Goal: Information Seeking & Learning: Learn about a topic

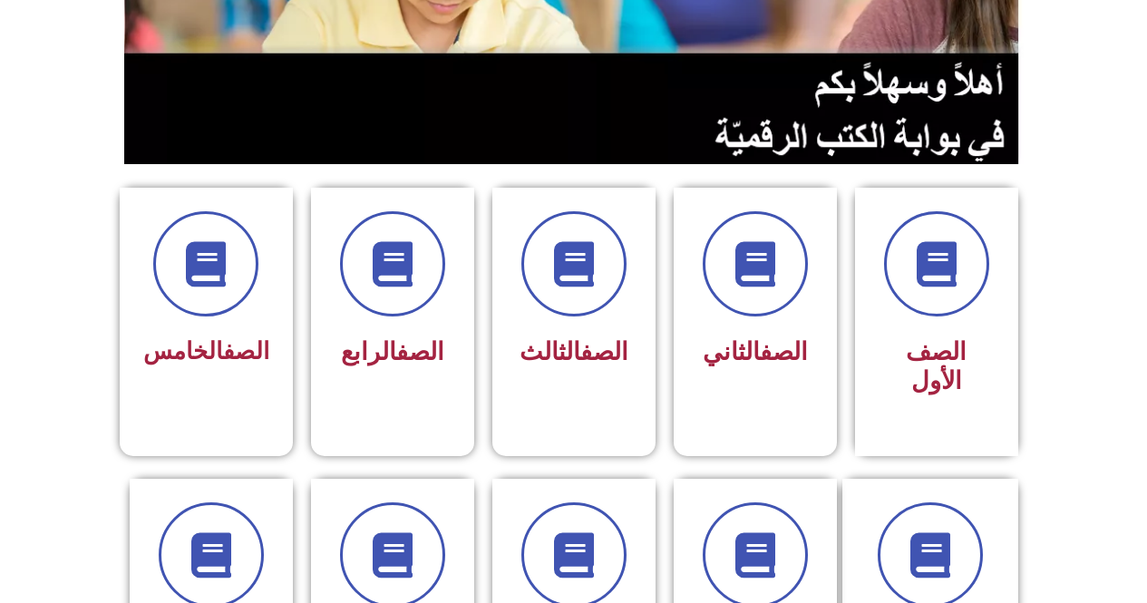
scroll to position [472, 0]
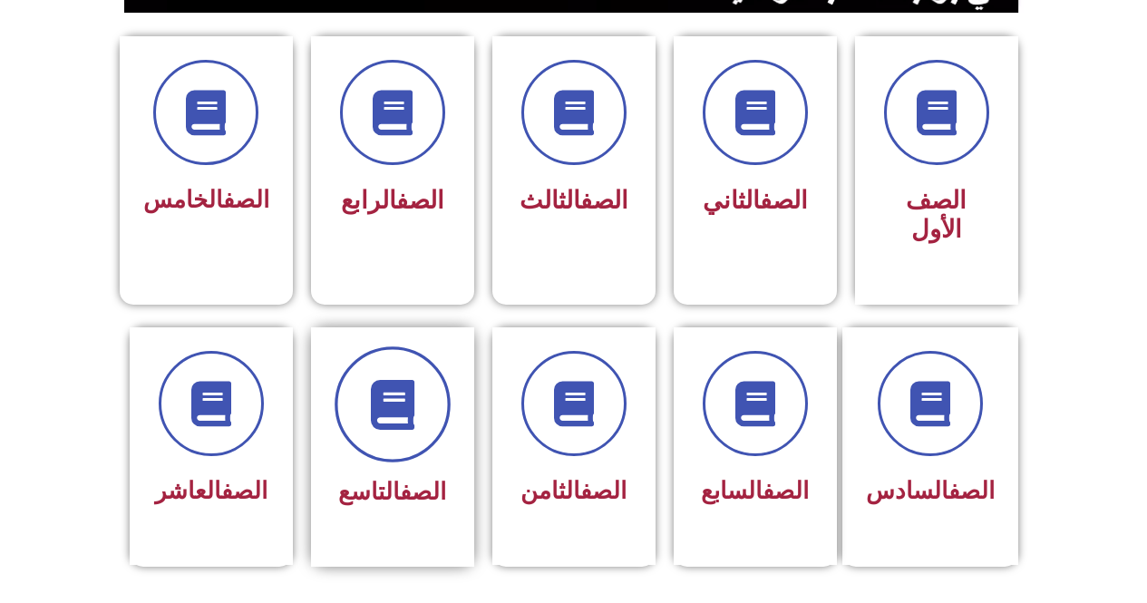
click at [441, 390] on span at bounding box center [393, 404] width 116 height 116
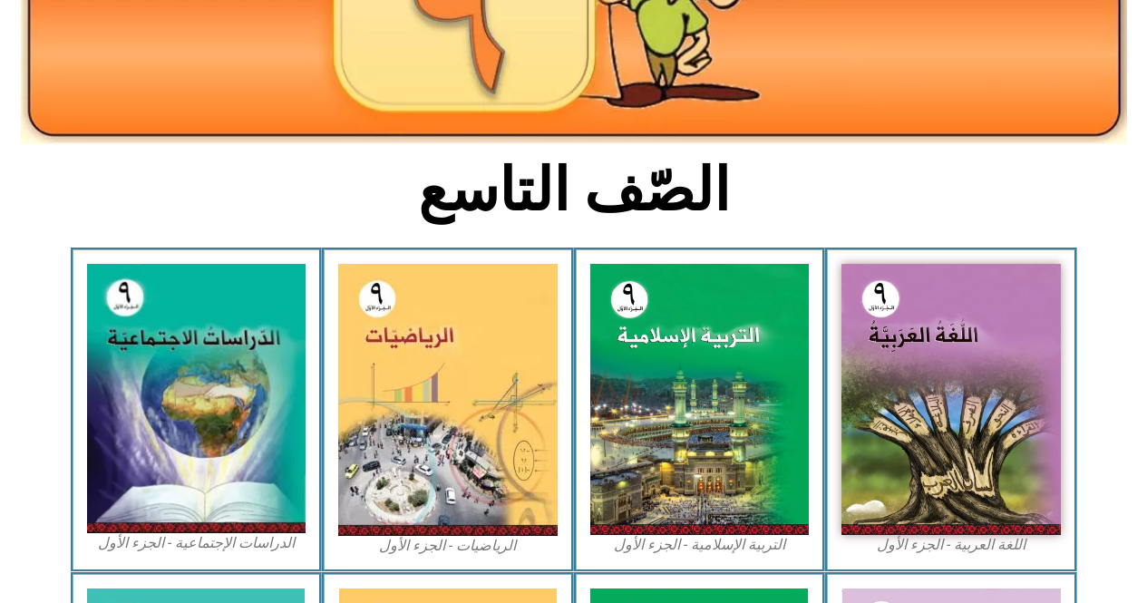
scroll to position [335, 0]
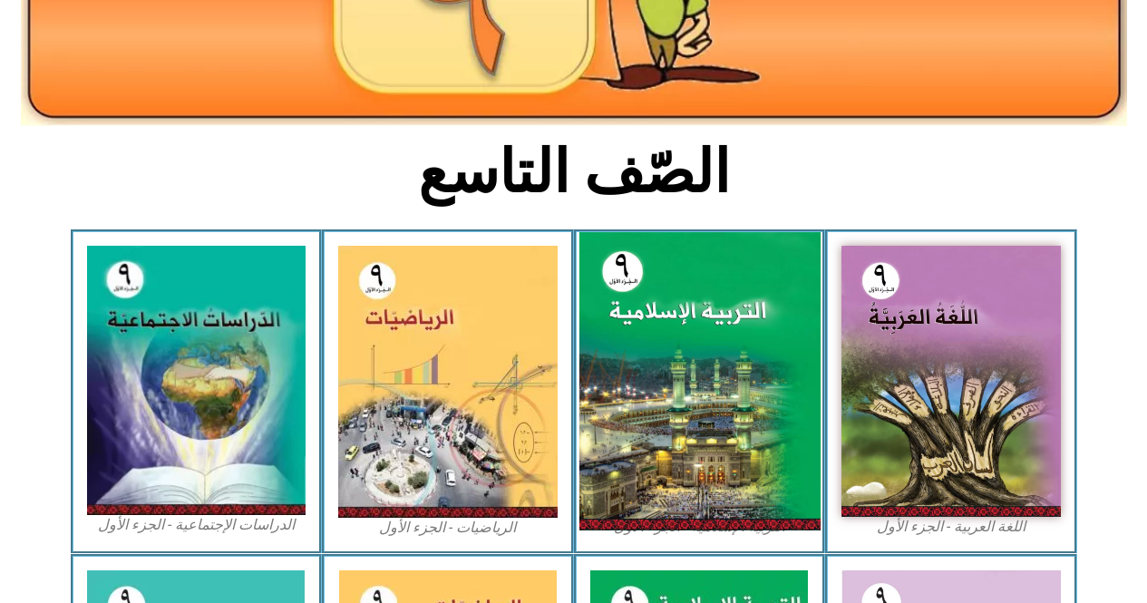
click at [732, 344] on img at bounding box center [699, 381] width 241 height 298
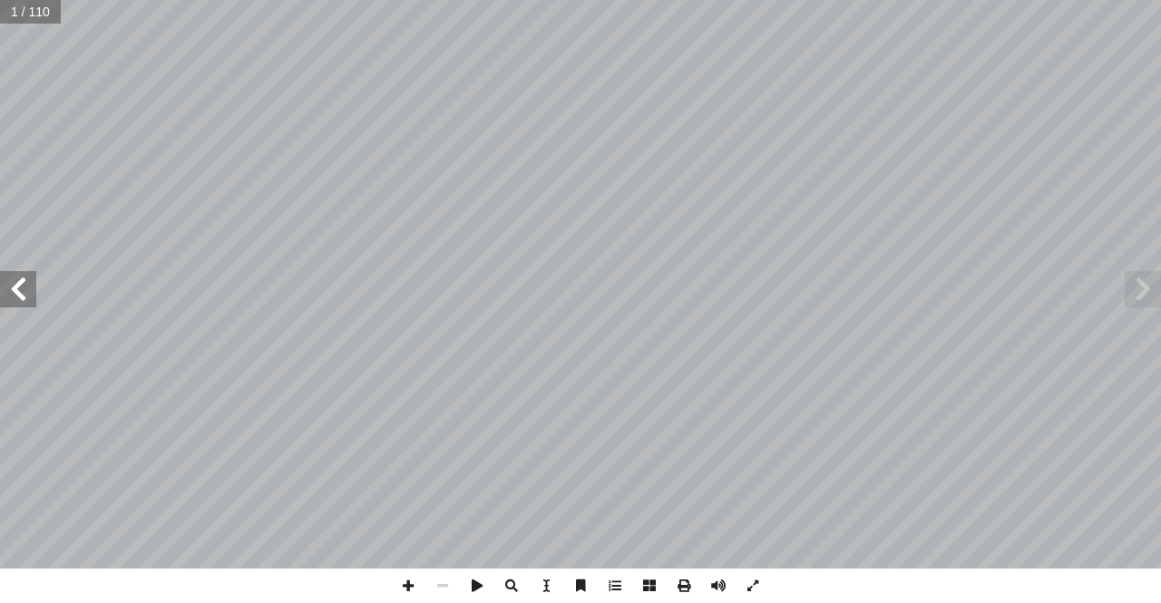
click at [15, 304] on span at bounding box center [18, 289] width 36 height 36
click at [15, 303] on span at bounding box center [18, 289] width 36 height 36
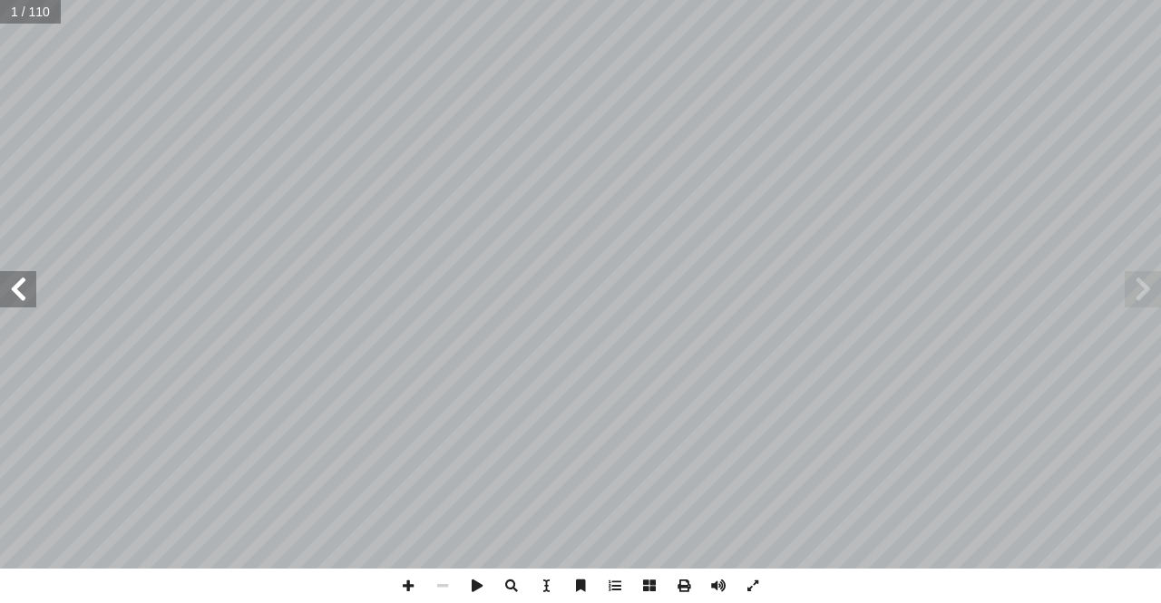
click at [15, 303] on span at bounding box center [18, 289] width 36 height 36
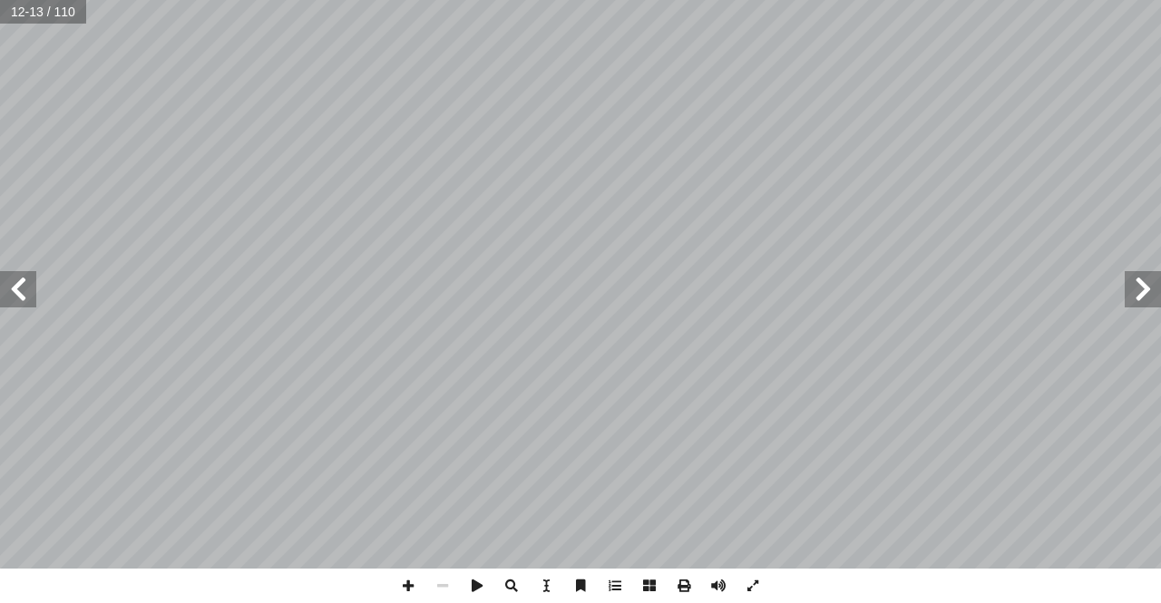
click at [15, 303] on span at bounding box center [18, 289] width 36 height 36
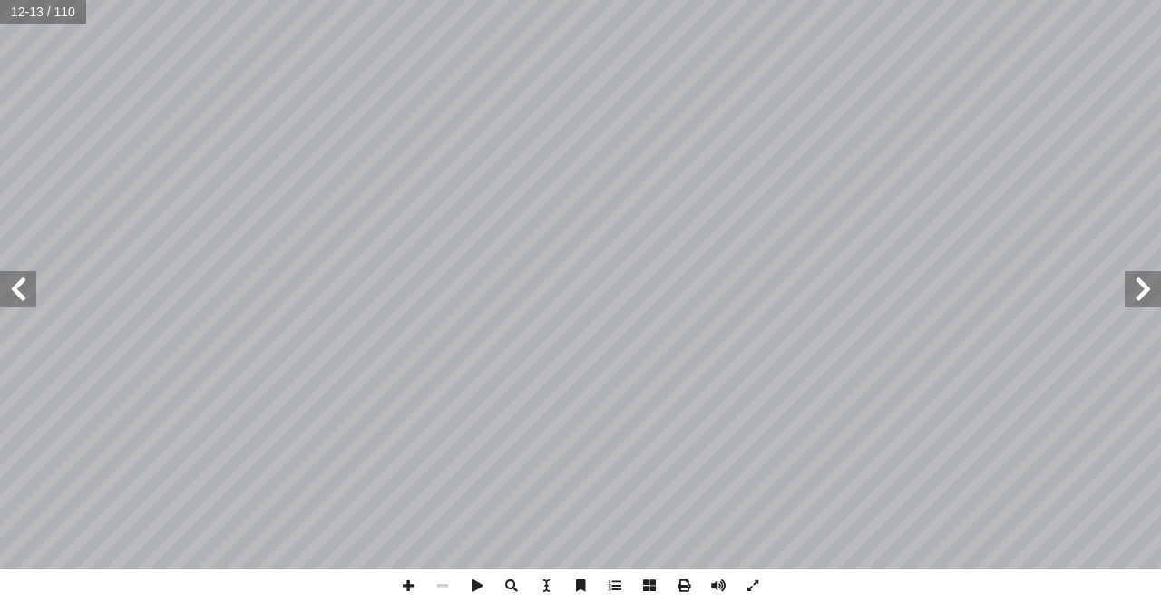
click at [15, 303] on span at bounding box center [18, 289] width 36 height 36
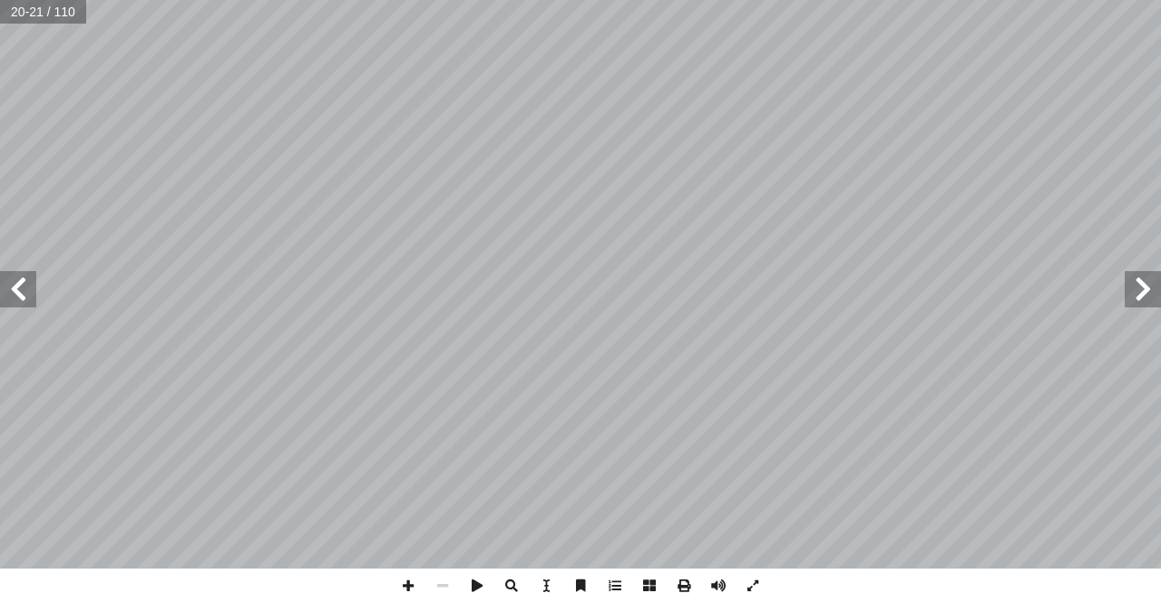
click at [15, 303] on span at bounding box center [18, 289] width 36 height 36
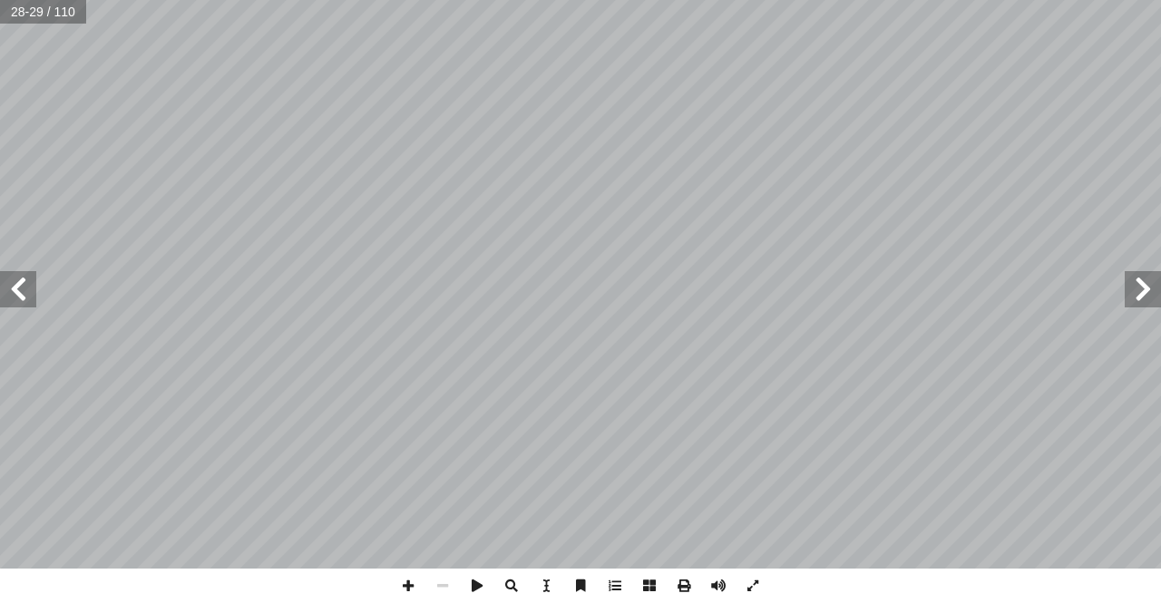
click at [15, 303] on span at bounding box center [18, 289] width 36 height 36
click at [12, 284] on span at bounding box center [18, 289] width 36 height 36
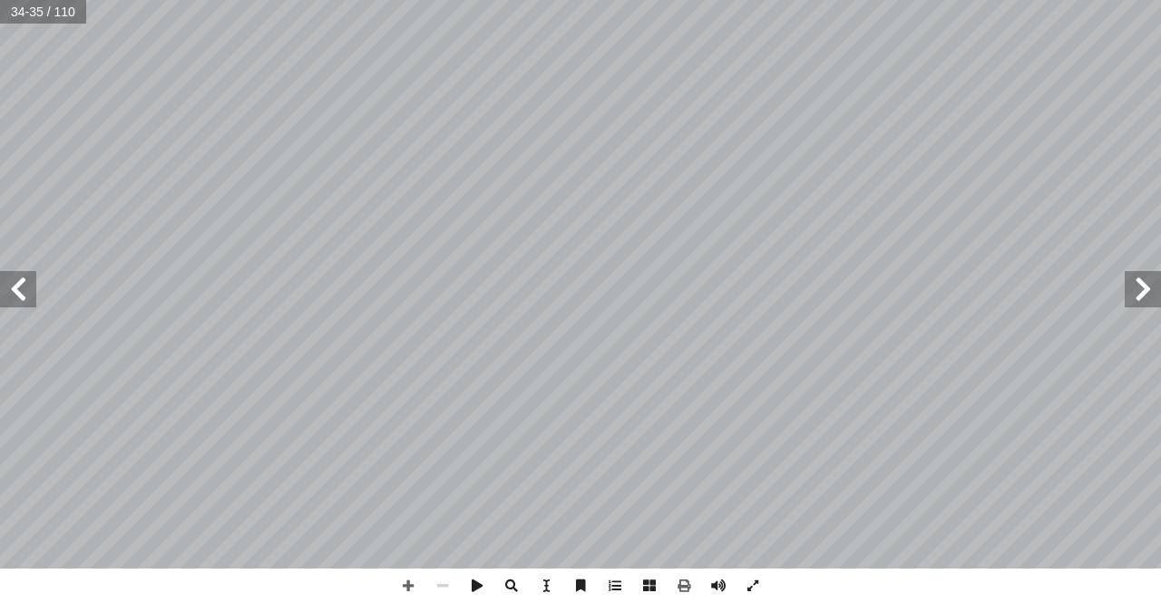
click at [12, 284] on span at bounding box center [18, 289] width 36 height 36
click at [15, 280] on span at bounding box center [18, 289] width 36 height 36
click at [15, 278] on span at bounding box center [18, 289] width 36 height 36
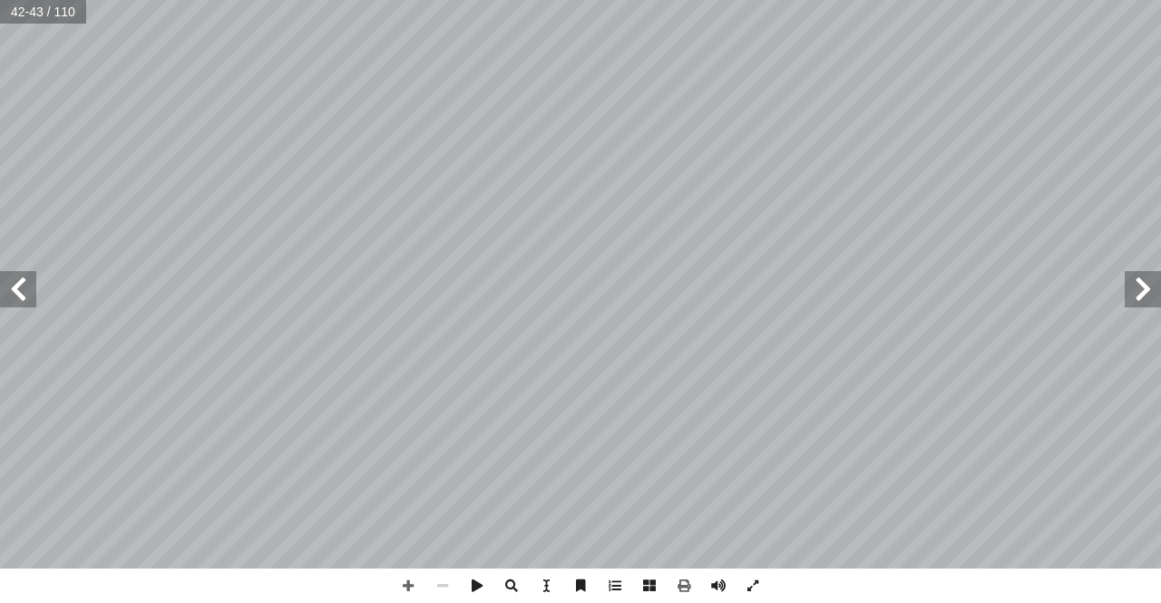
click at [15, 278] on span at bounding box center [18, 289] width 36 height 36
click at [1143, 300] on span at bounding box center [1142, 289] width 36 height 36
click at [404, 586] on span at bounding box center [408, 586] width 34 height 34
click at [406, 585] on span at bounding box center [408, 586] width 34 height 34
click at [448, 592] on span at bounding box center [442, 586] width 34 height 34
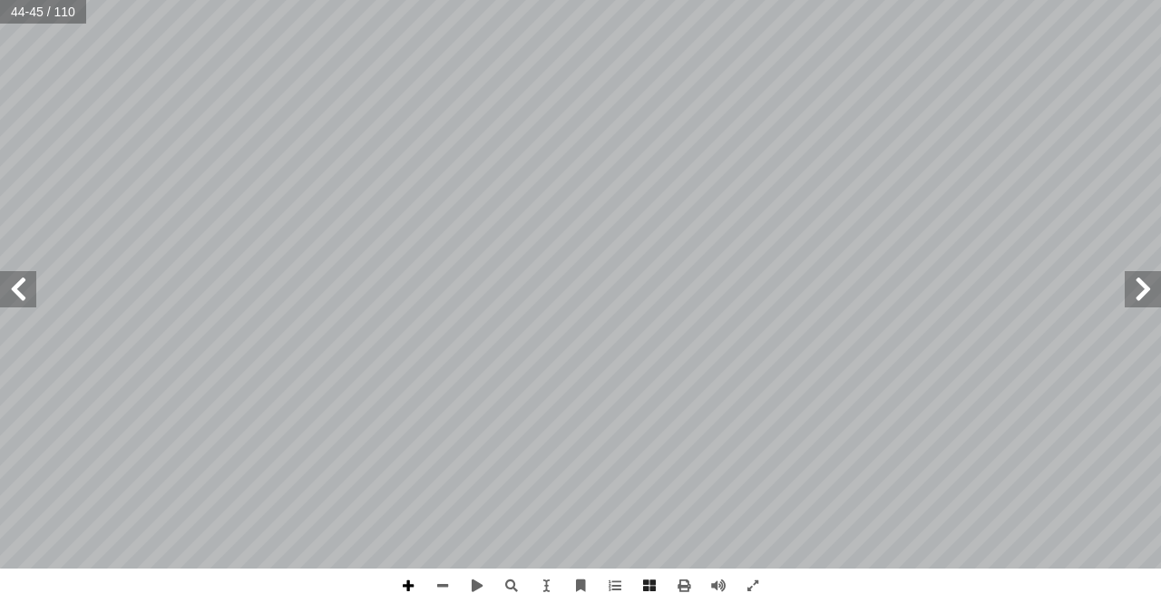
click at [403, 584] on span at bounding box center [408, 586] width 34 height 34
click at [444, 590] on span at bounding box center [442, 586] width 34 height 34
click at [229, 481] on div "درين على: � ن يكونوا ق أ ا ية الدرس � ع من الطلبة بعد نه ّ توق ُ : ي ُ هداف أ ا…" at bounding box center [580, 284] width 1161 height 569
click at [405, 587] on span at bounding box center [408, 586] width 34 height 34
click at [448, 584] on span at bounding box center [442, 586] width 34 height 34
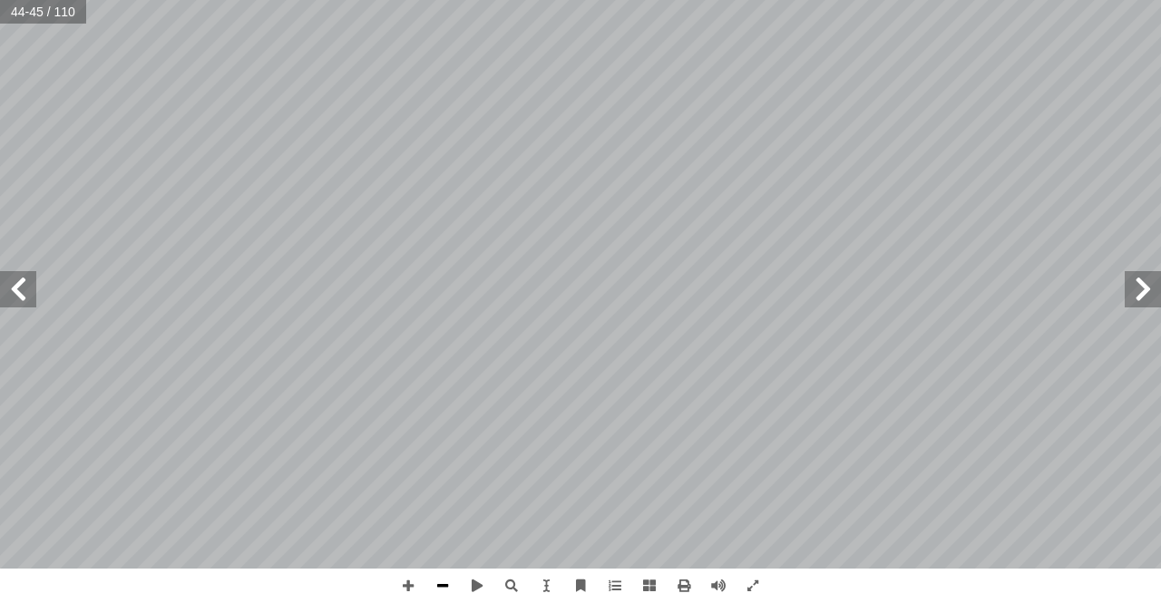
click at [448, 584] on span at bounding box center [442, 586] width 34 height 34
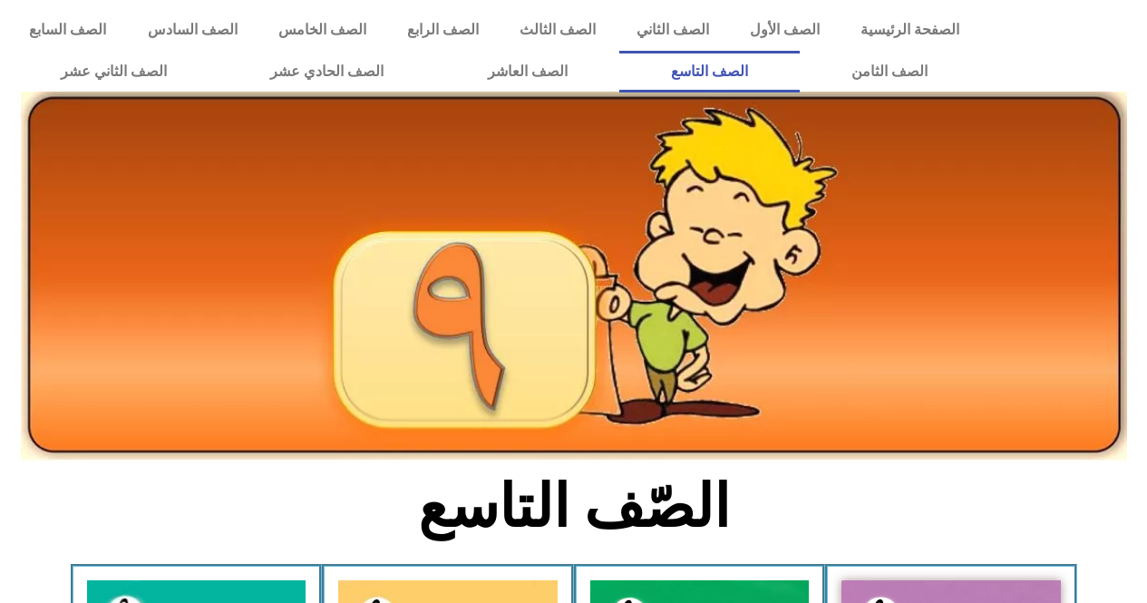
scroll to position [335, 0]
